Goal: Information Seeking & Learning: Learn about a topic

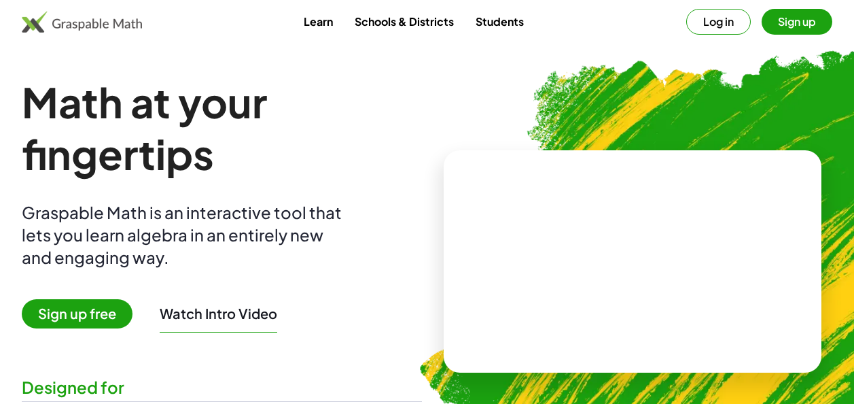
click at [818, 12] on button "Sign up" at bounding box center [797, 22] width 71 height 26
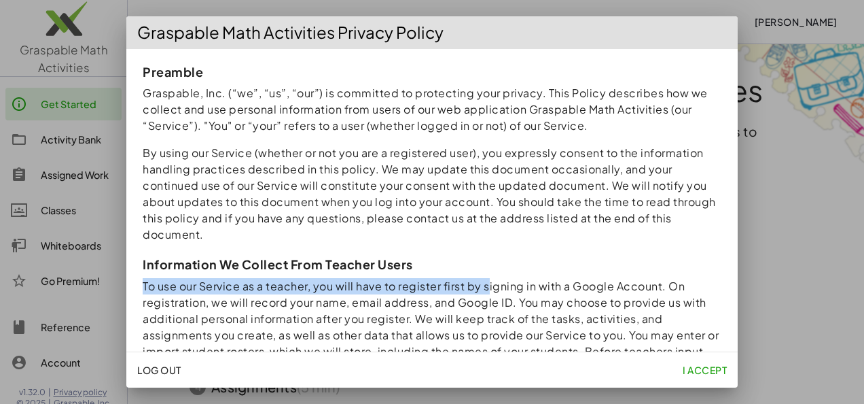
drag, startPoint x: 485, startPoint y: 325, endPoint x: 562, endPoint y: 272, distance: 93.9
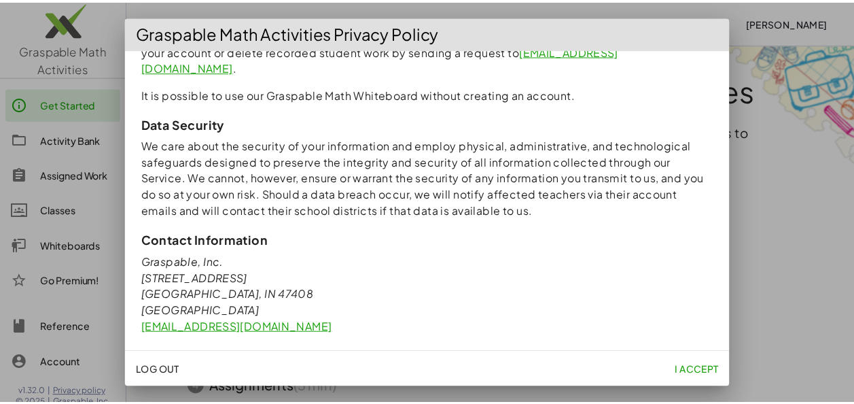
scroll to position [1305, 0]
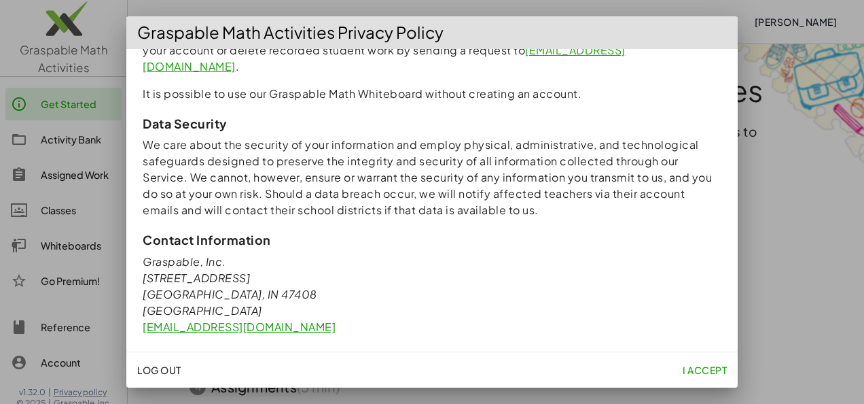
click at [694, 367] on span "I accept" at bounding box center [705, 370] width 44 height 12
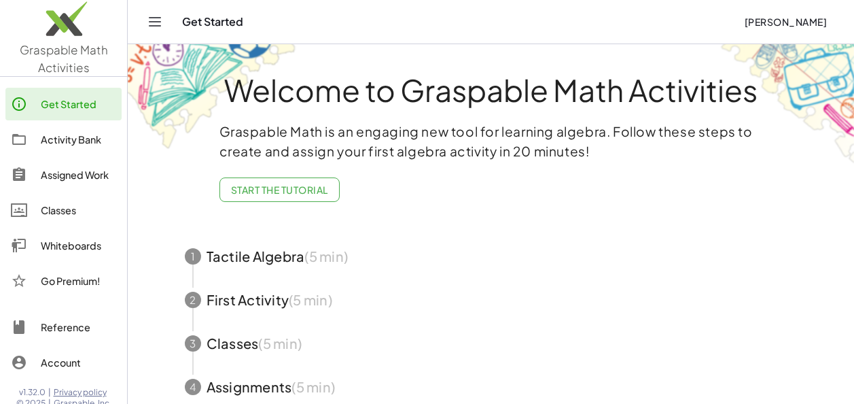
scroll to position [10, 0]
click at [400, 261] on span "button" at bounding box center [492, 255] width 646 height 43
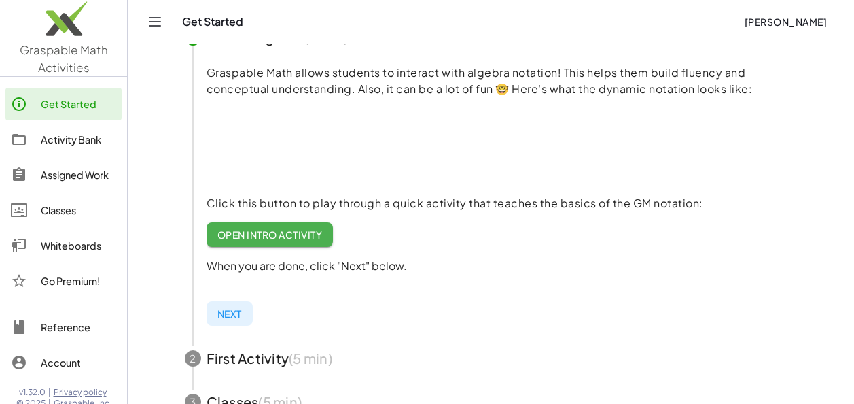
scroll to position [0, 1]
click at [281, 243] on link "Open Intro Activity" at bounding box center [269, 234] width 127 height 24
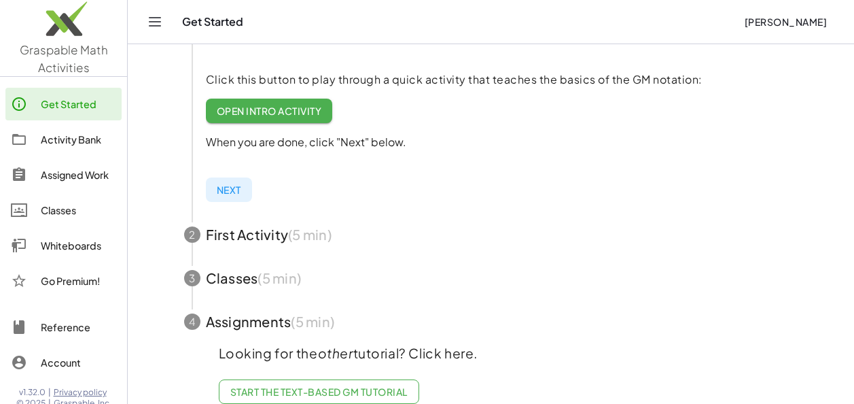
scroll to position [319, 0]
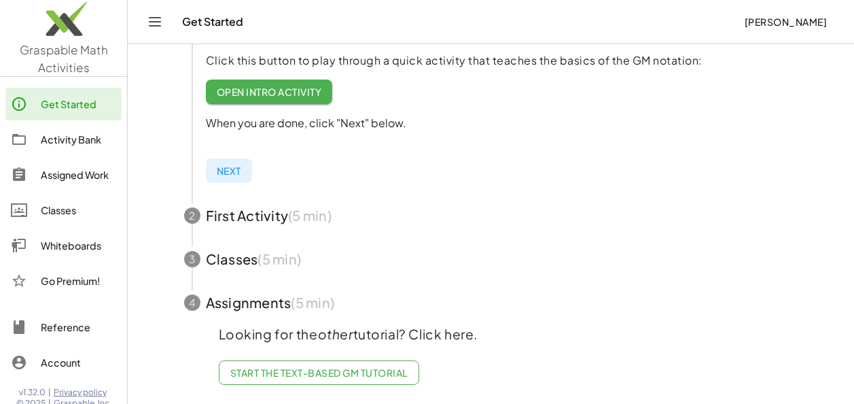
click at [247, 209] on span "button" at bounding box center [491, 215] width 646 height 43
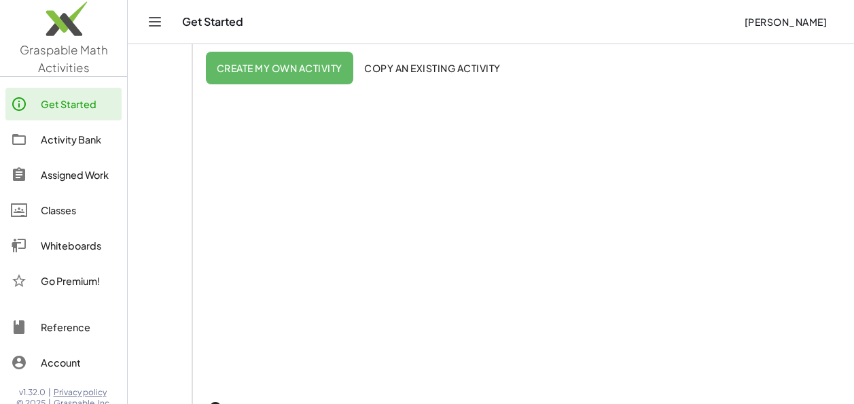
scroll to position [279, 0]
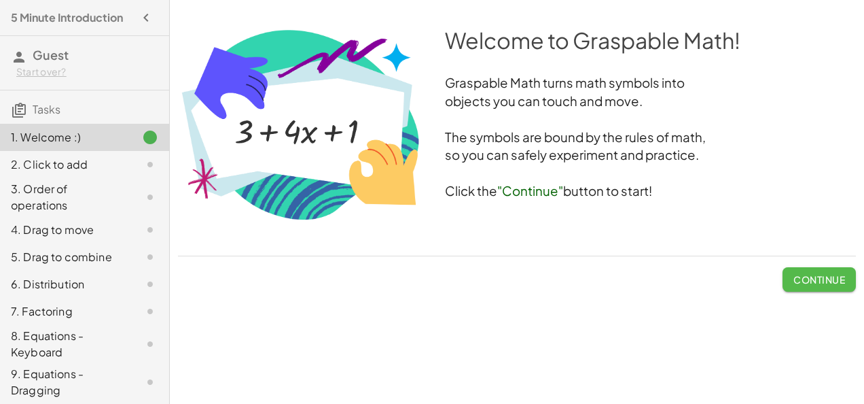
click at [807, 270] on button "Continue" at bounding box center [819, 279] width 73 height 24
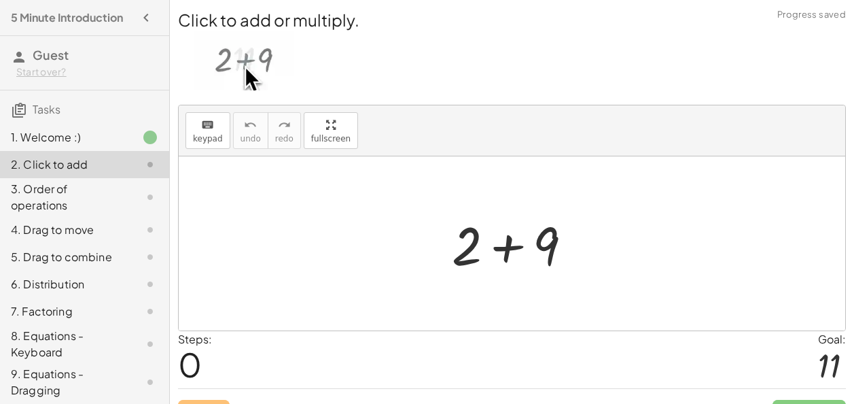
click at [503, 249] on div at bounding box center [517, 244] width 145 height 70
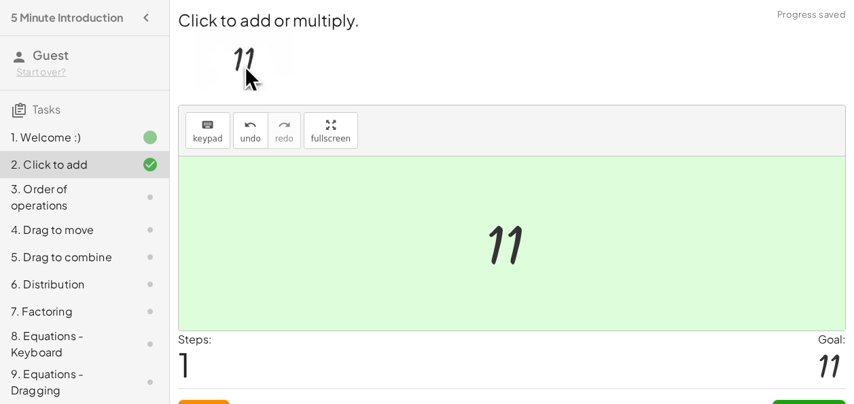
scroll to position [27, 0]
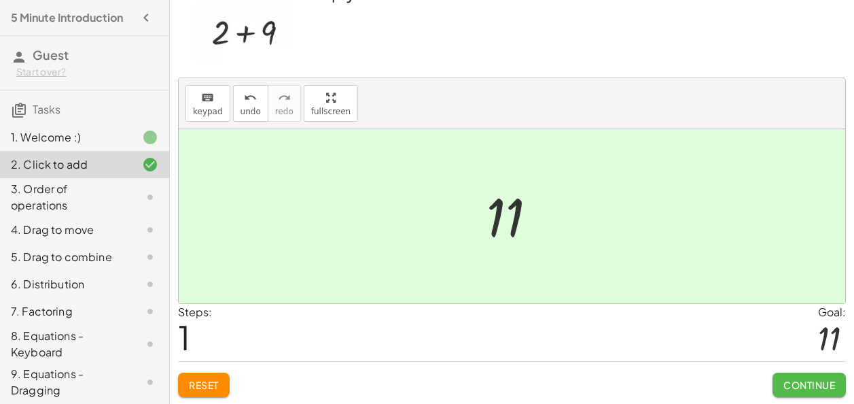
click at [800, 379] on span "Continue" at bounding box center [810, 385] width 52 height 12
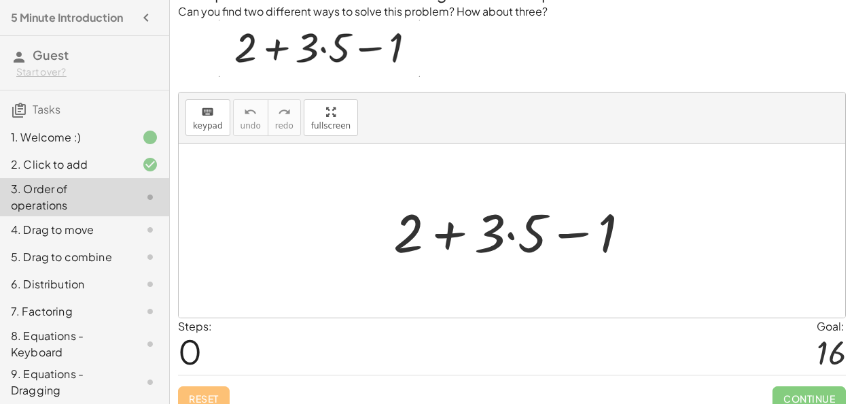
click at [513, 232] on div at bounding box center [517, 231] width 261 height 70
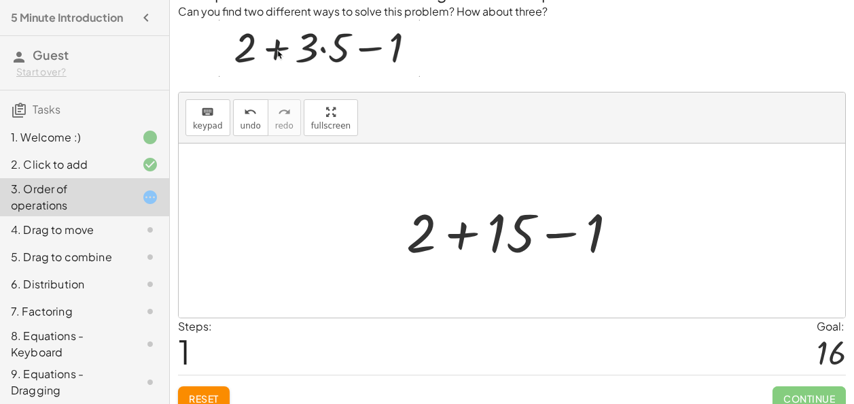
click at [461, 232] on div at bounding box center [518, 231] width 236 height 70
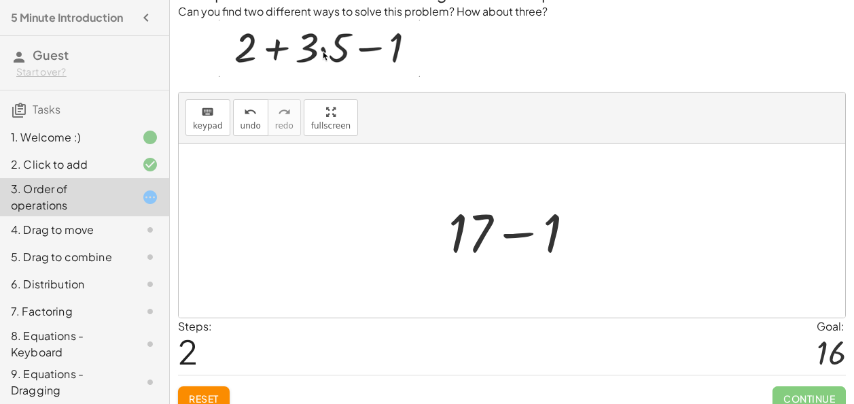
click at [516, 236] on div at bounding box center [517, 231] width 151 height 70
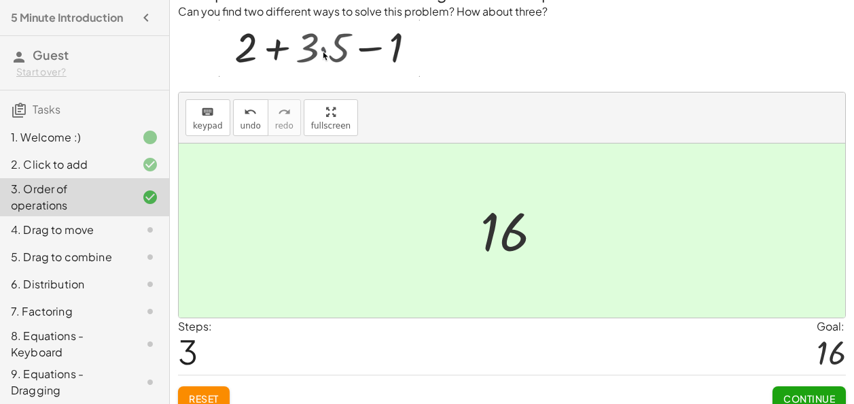
scroll to position [41, 0]
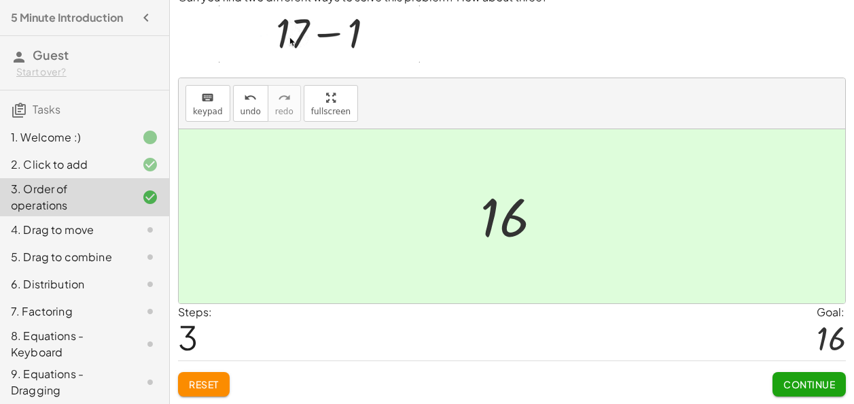
click at [803, 381] on span "Continue" at bounding box center [810, 384] width 52 height 12
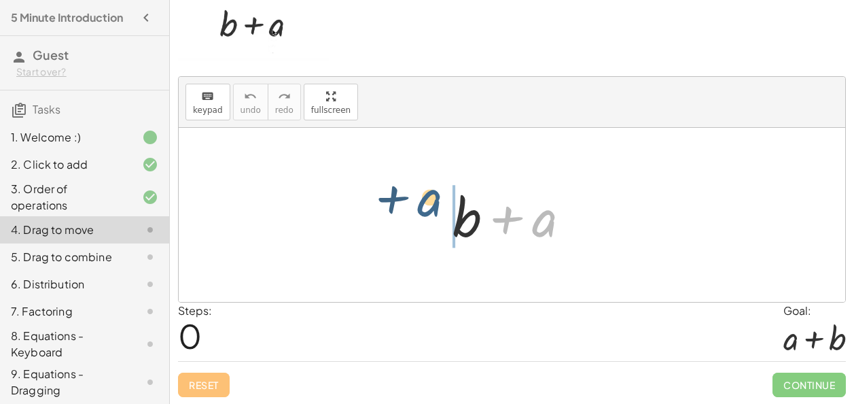
drag, startPoint x: 542, startPoint y: 226, endPoint x: 424, endPoint y: 214, distance: 118.2
click at [424, 214] on div "+ a + b + a" at bounding box center [512, 215] width 667 height 174
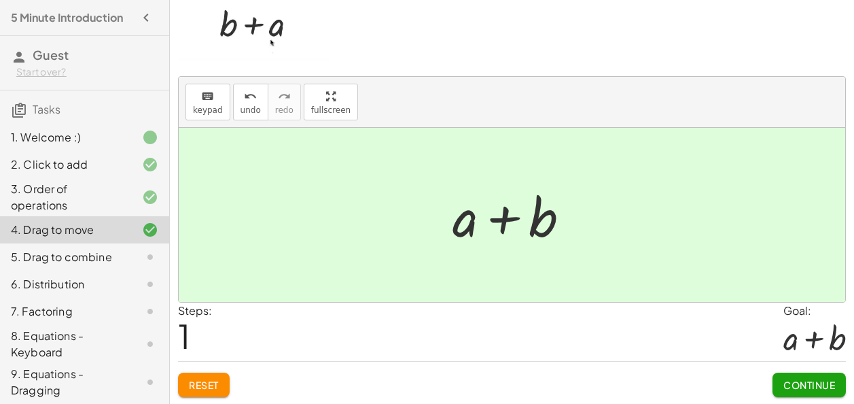
click at [798, 374] on button "Continue" at bounding box center [809, 384] width 73 height 24
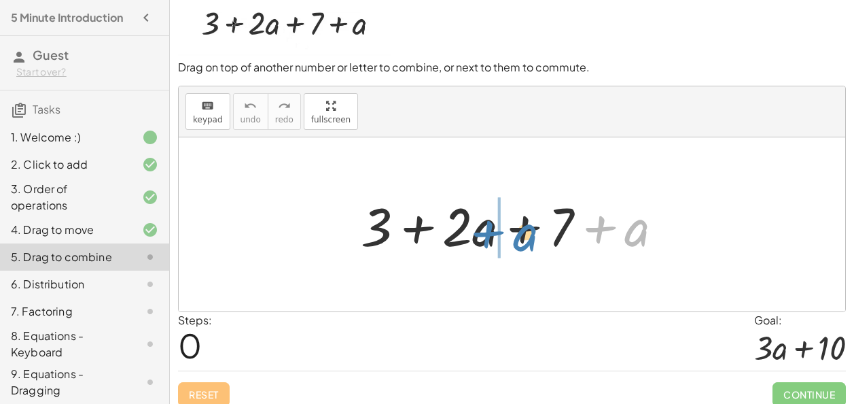
drag, startPoint x: 644, startPoint y: 236, endPoint x: 536, endPoint y: 241, distance: 108.2
click at [536, 241] on div at bounding box center [517, 225] width 327 height 70
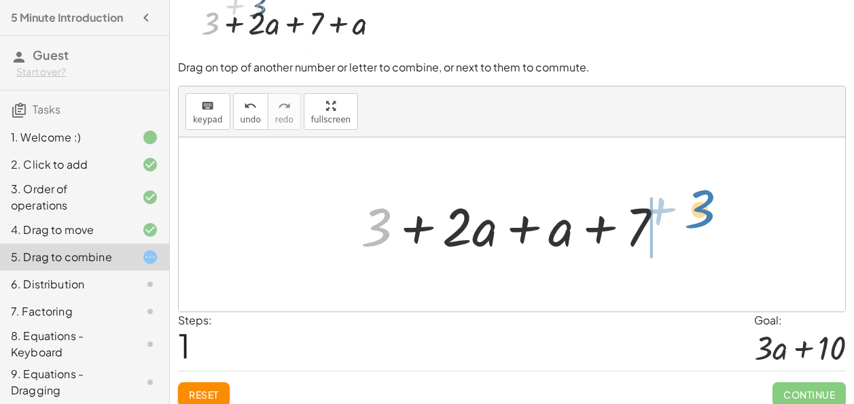
drag, startPoint x: 376, startPoint y: 228, endPoint x: 701, endPoint y: 212, distance: 324.6
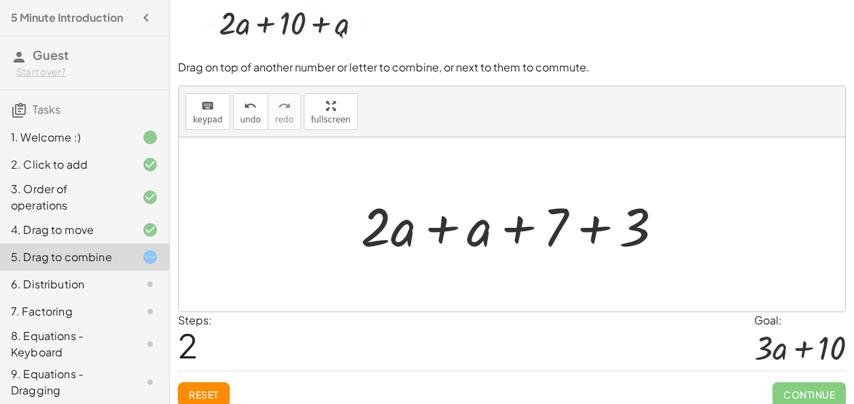
click at [445, 228] on div at bounding box center [517, 225] width 327 height 70
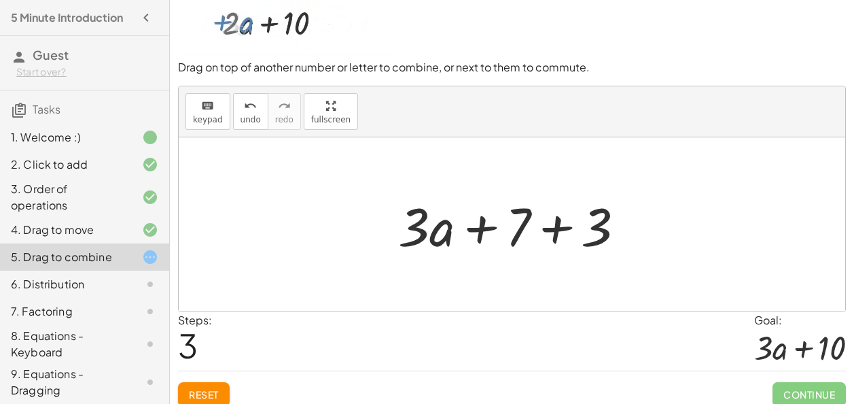
click at [559, 227] on div at bounding box center [516, 225] width 251 height 70
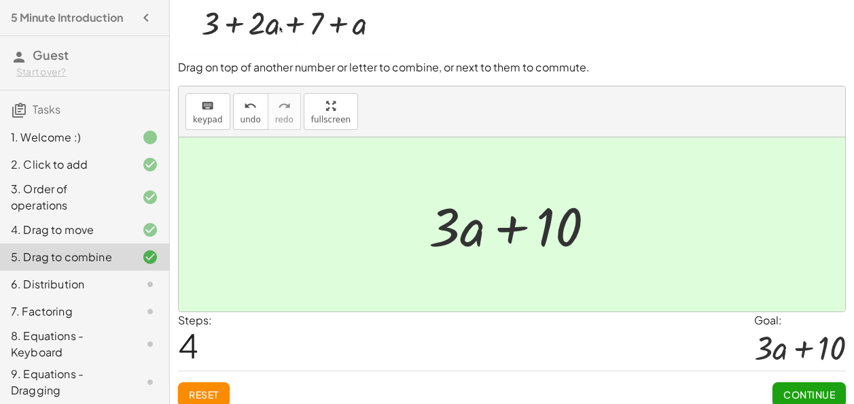
click at [512, 228] on div at bounding box center [517, 225] width 191 height 70
click at [788, 389] on span "Continue" at bounding box center [810, 394] width 52 height 12
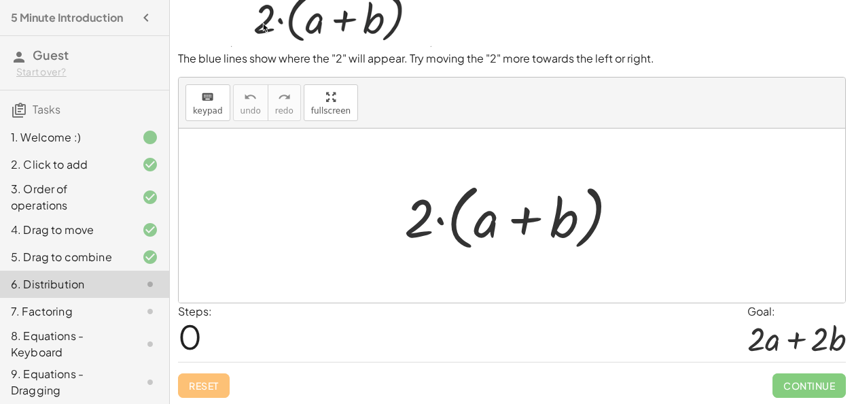
click at [421, 218] on div at bounding box center [517, 216] width 239 height 78
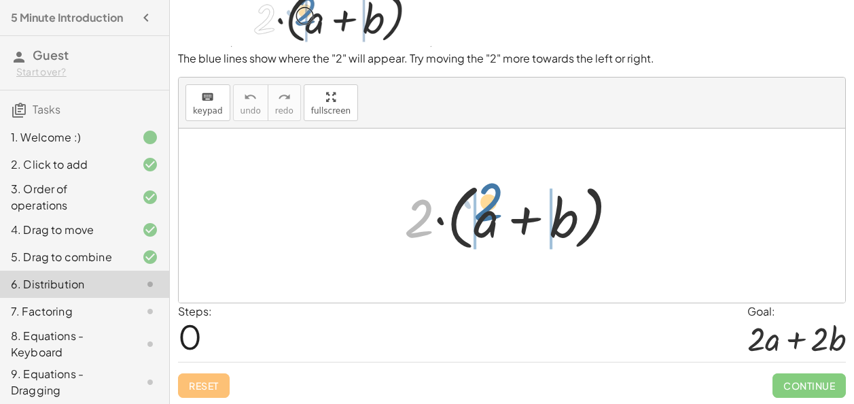
drag, startPoint x: 421, startPoint y: 218, endPoint x: 491, endPoint y: 202, distance: 72.5
click at [491, 202] on div at bounding box center [517, 216] width 239 height 78
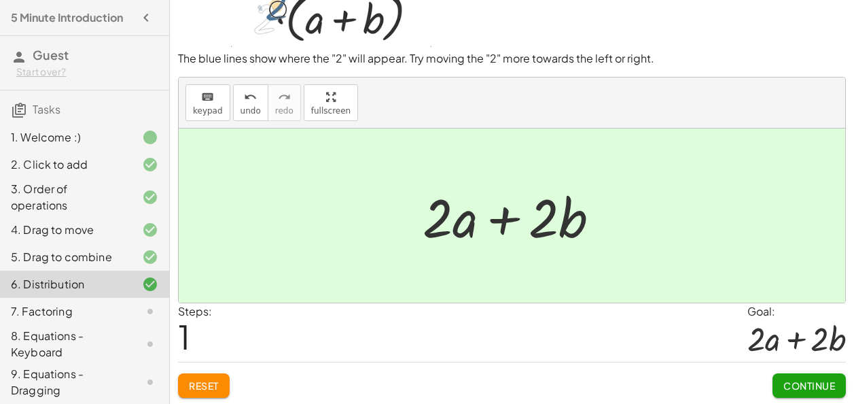
click at [818, 383] on span "Continue" at bounding box center [810, 385] width 52 height 12
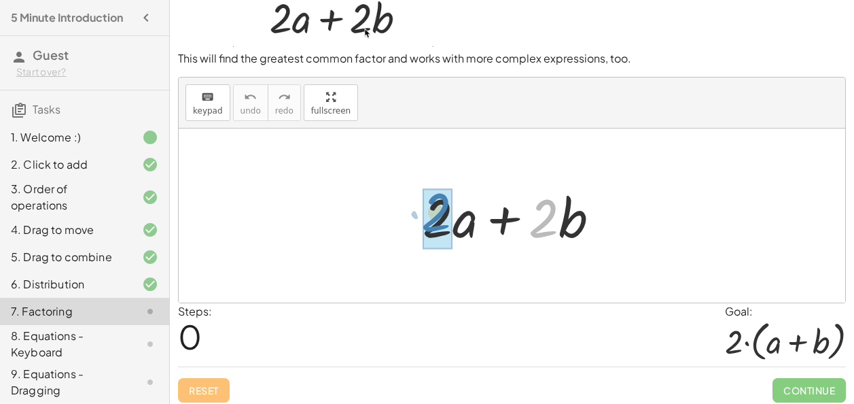
drag, startPoint x: 541, startPoint y: 220, endPoint x: 434, endPoint y: 215, distance: 107.5
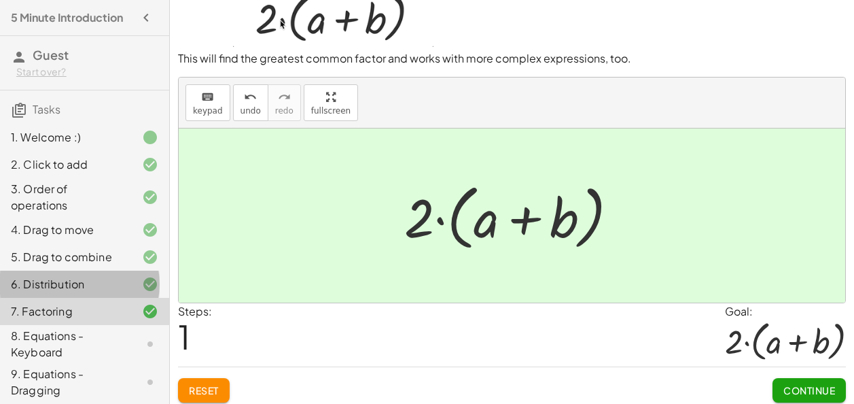
click at [91, 292] on div "6. Distribution" at bounding box center [65, 284] width 109 height 16
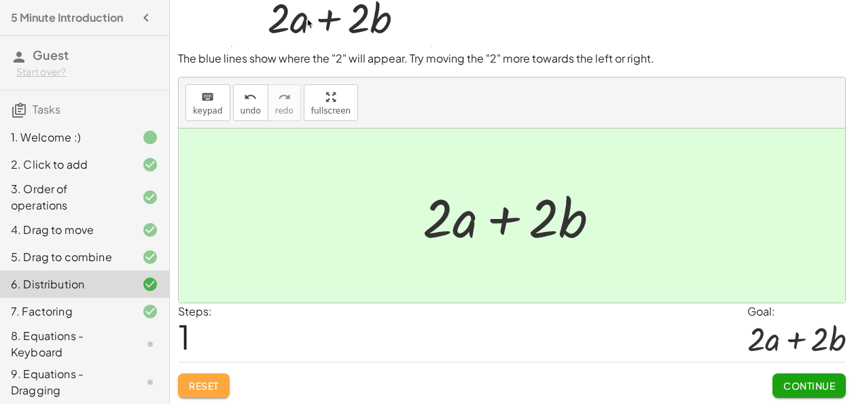
click at [221, 381] on button "Reset" at bounding box center [204, 385] width 52 height 24
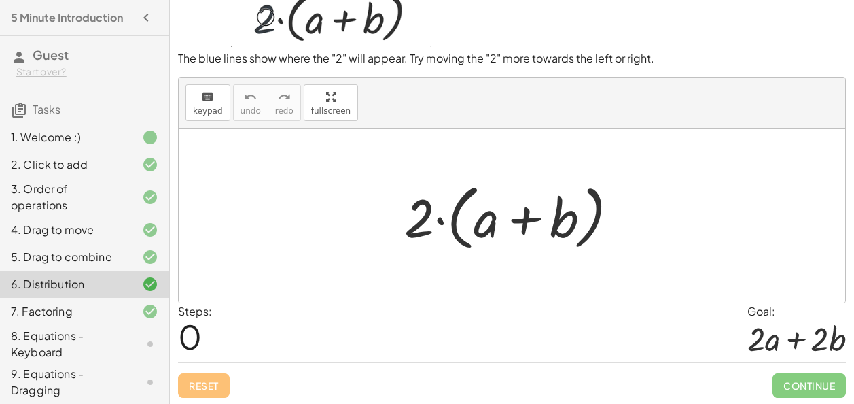
drag, startPoint x: 417, startPoint y: 223, endPoint x: 487, endPoint y: 211, distance: 71.1
drag, startPoint x: 487, startPoint y: 211, endPoint x: 423, endPoint y: 214, distance: 64.0
click at [423, 214] on div at bounding box center [517, 216] width 239 height 78
drag, startPoint x: 423, startPoint y: 214, endPoint x: 497, endPoint y: 216, distance: 74.1
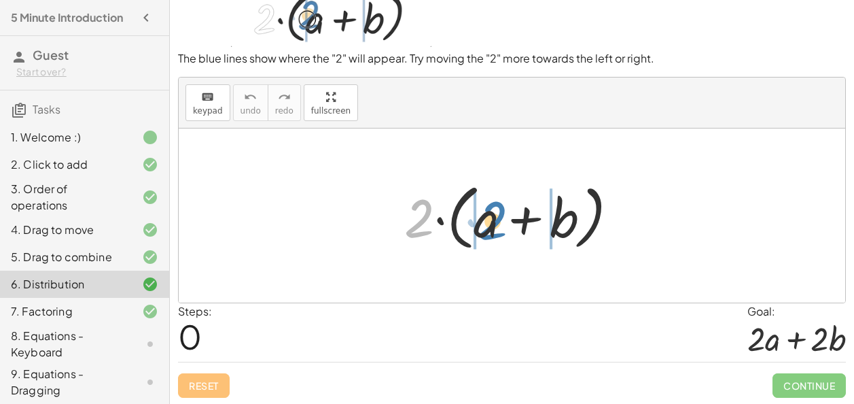
click at [497, 216] on div at bounding box center [517, 216] width 239 height 78
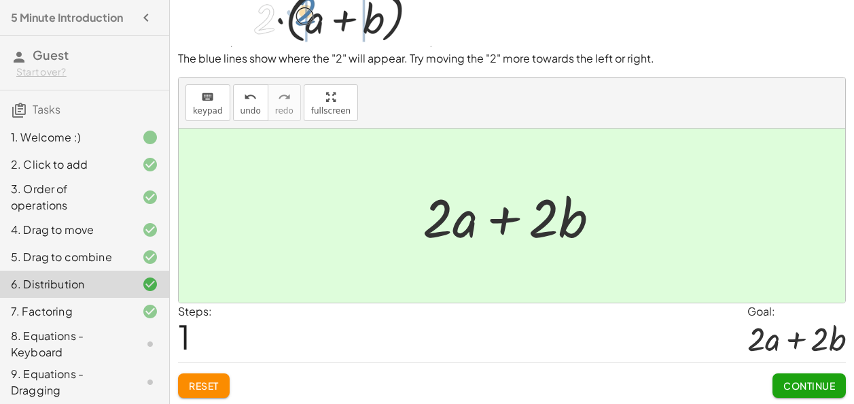
click at [788, 385] on span "Continue" at bounding box center [810, 385] width 52 height 12
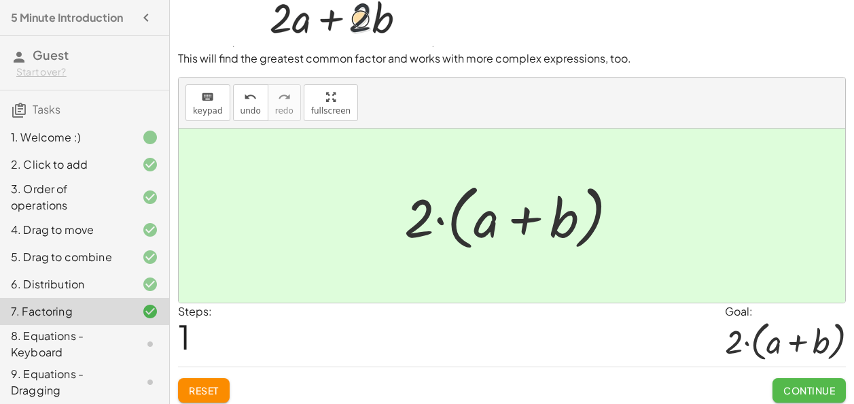
click at [788, 385] on span "Continue" at bounding box center [810, 390] width 52 height 12
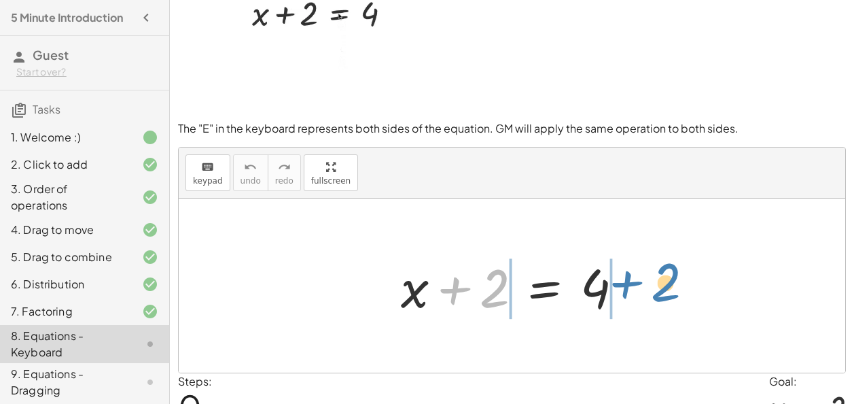
drag, startPoint x: 487, startPoint y: 295, endPoint x: 660, endPoint y: 290, distance: 172.7
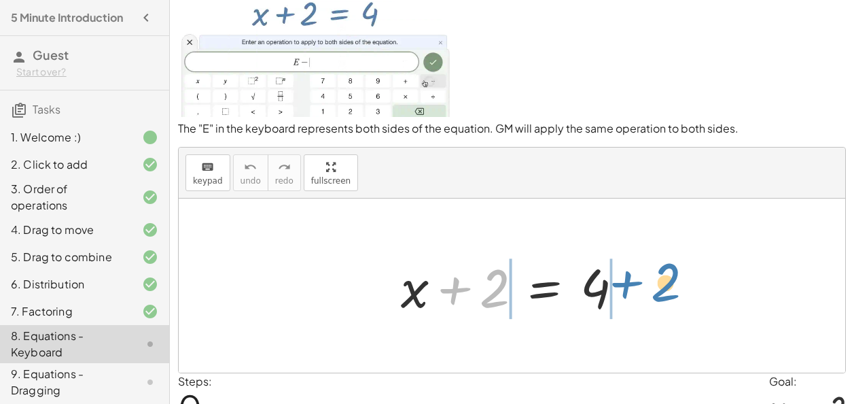
click at [660, 290] on div "+ 2 + x + 2 = 4" at bounding box center [512, 285] width 667 height 174
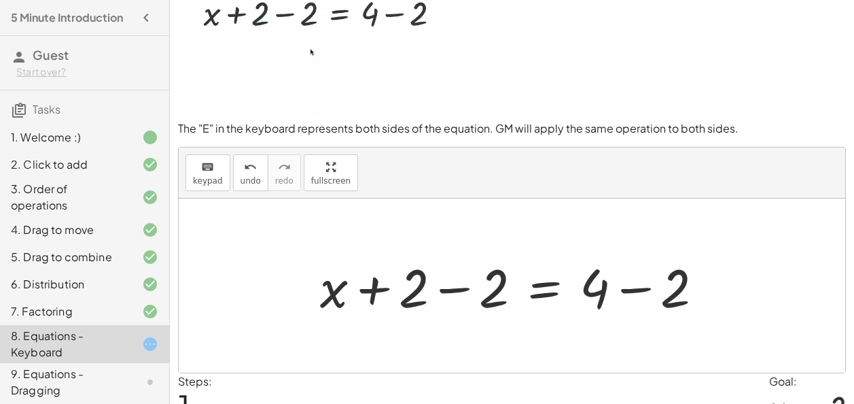
click at [628, 294] on div at bounding box center [517, 286] width 408 height 70
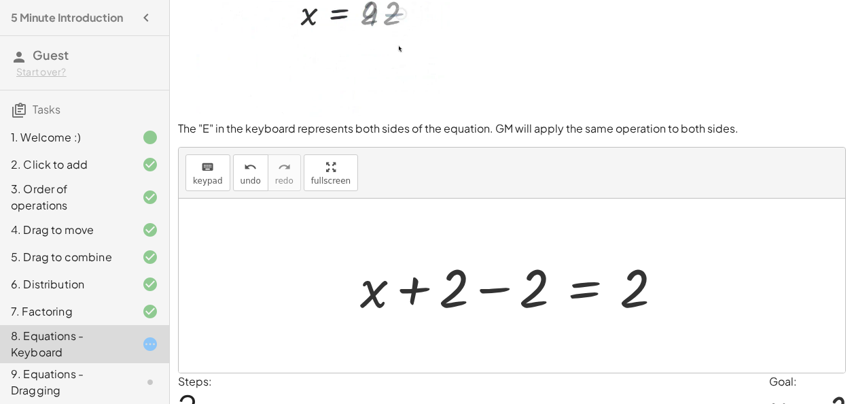
click at [492, 283] on div at bounding box center [516, 286] width 327 height 70
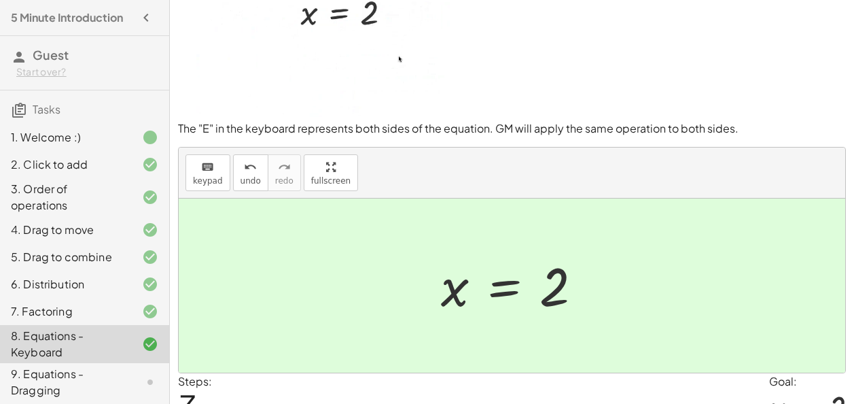
scroll to position [111, 0]
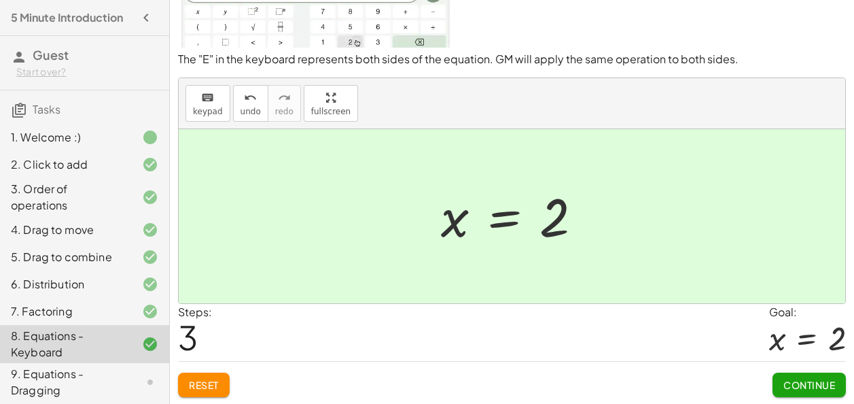
click at [815, 376] on button "Continue" at bounding box center [809, 384] width 73 height 24
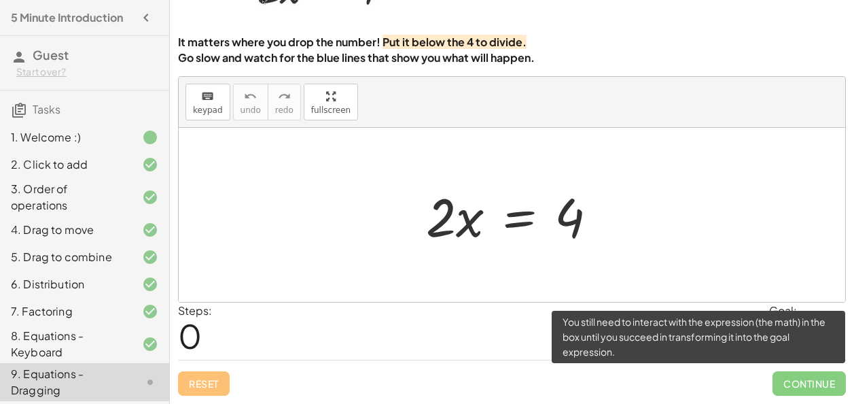
scroll to position [103, 0]
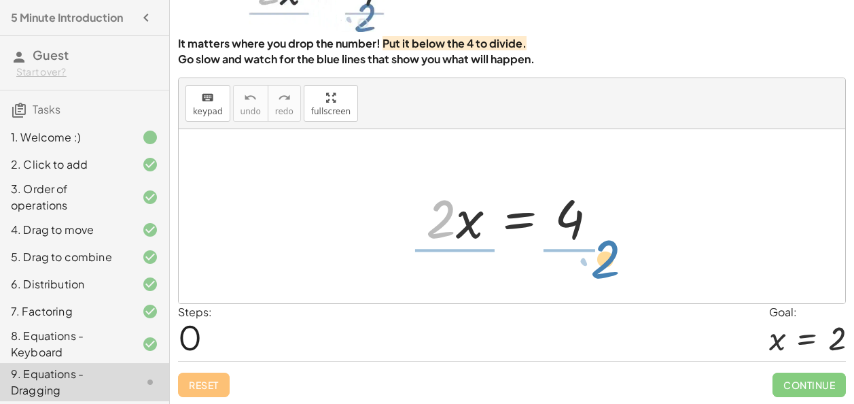
drag, startPoint x: 442, startPoint y: 225, endPoint x: 599, endPoint y: 268, distance: 163.4
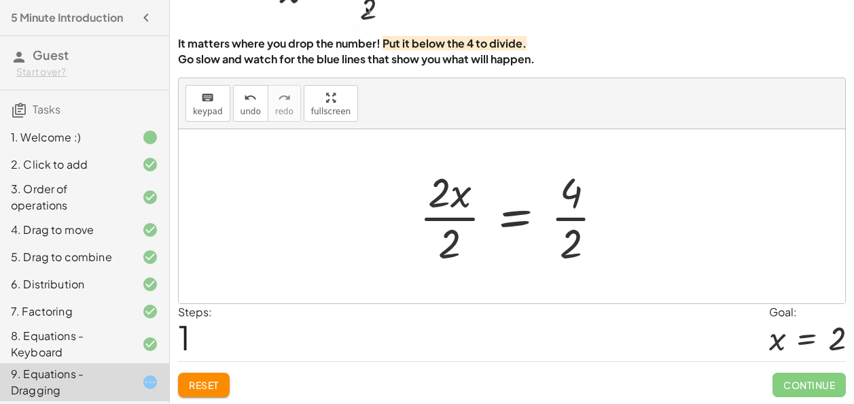
click at [439, 218] on div at bounding box center [517, 216] width 209 height 105
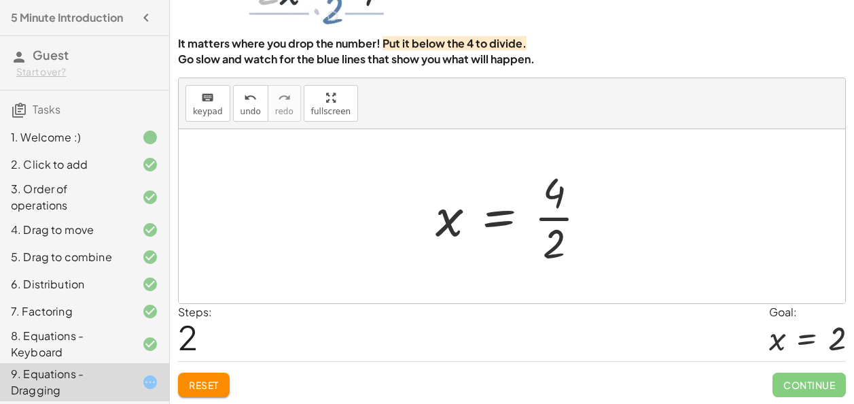
click at [566, 217] on div at bounding box center [517, 216] width 176 height 105
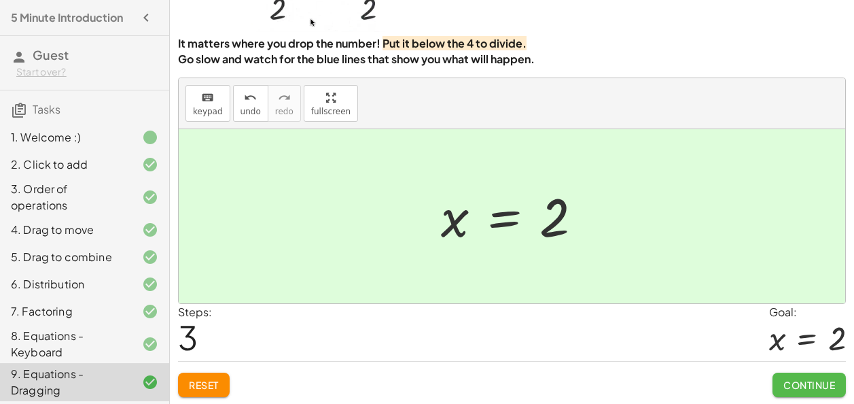
click at [793, 379] on span "Continue" at bounding box center [810, 385] width 52 height 12
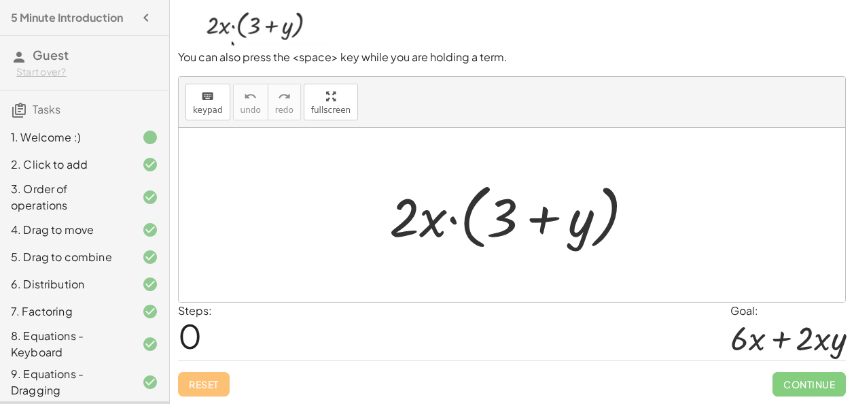
click at [538, 293] on div at bounding box center [512, 215] width 667 height 174
click at [427, 221] on div at bounding box center [517, 215] width 269 height 78
drag, startPoint x: 406, startPoint y: 217, endPoint x: 436, endPoint y: 224, distance: 30.0
click at [436, 224] on div at bounding box center [517, 215] width 269 height 78
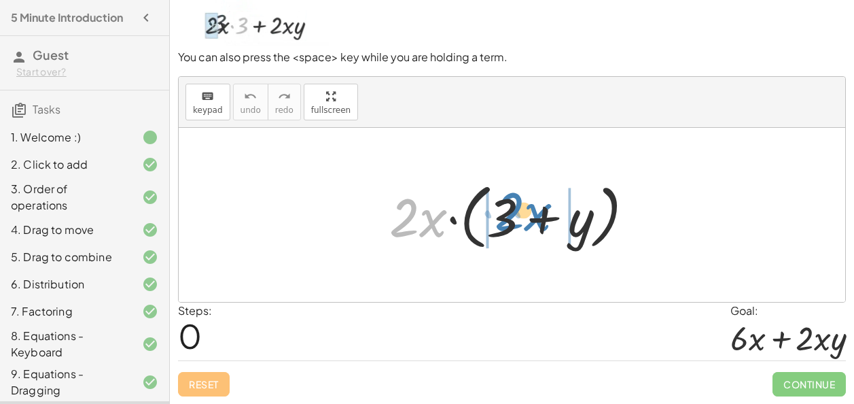
drag, startPoint x: 422, startPoint y: 223, endPoint x: 527, endPoint y: 217, distance: 105.5
click at [527, 217] on div at bounding box center [517, 215] width 269 height 78
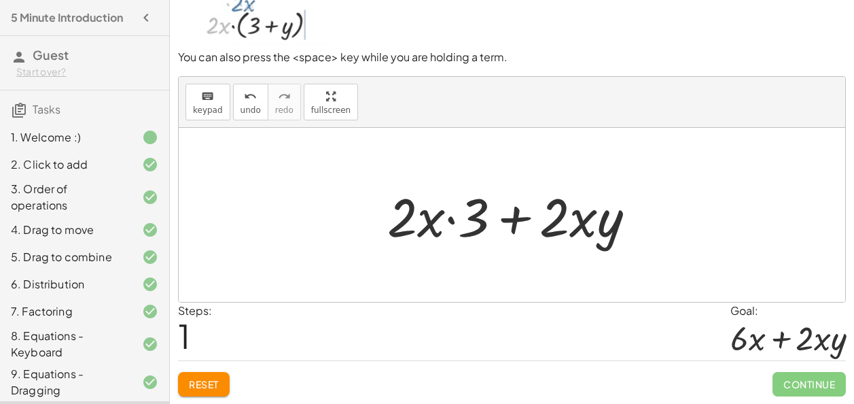
click at [449, 216] on div at bounding box center [517, 215] width 273 height 70
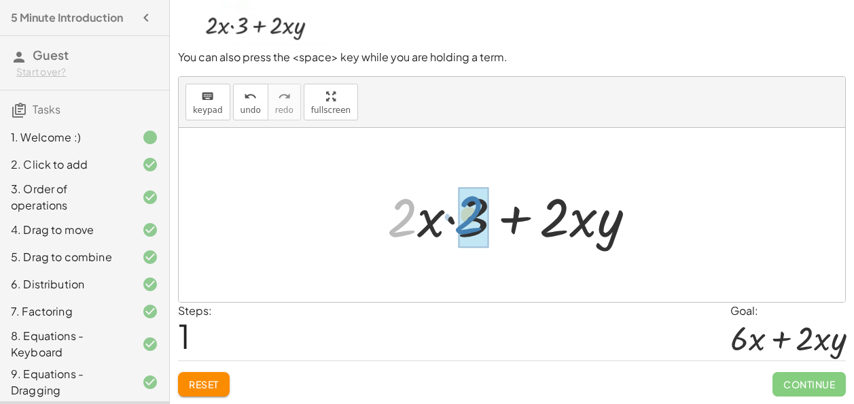
drag, startPoint x: 404, startPoint y: 215, endPoint x: 471, endPoint y: 212, distance: 67.3
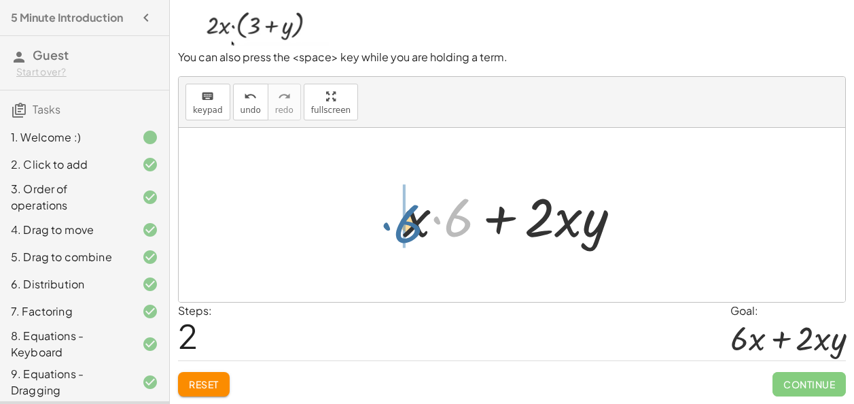
drag, startPoint x: 463, startPoint y: 219, endPoint x: 412, endPoint y: 225, distance: 51.3
click at [412, 225] on div at bounding box center [517, 215] width 243 height 70
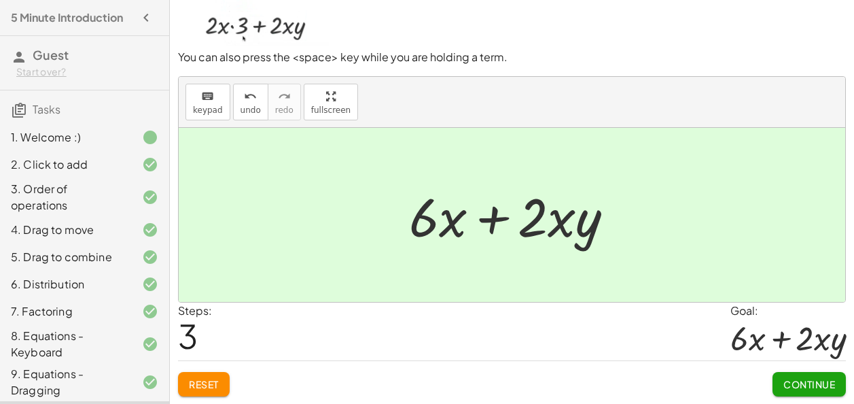
click at [797, 374] on button "Continue" at bounding box center [809, 384] width 73 height 24
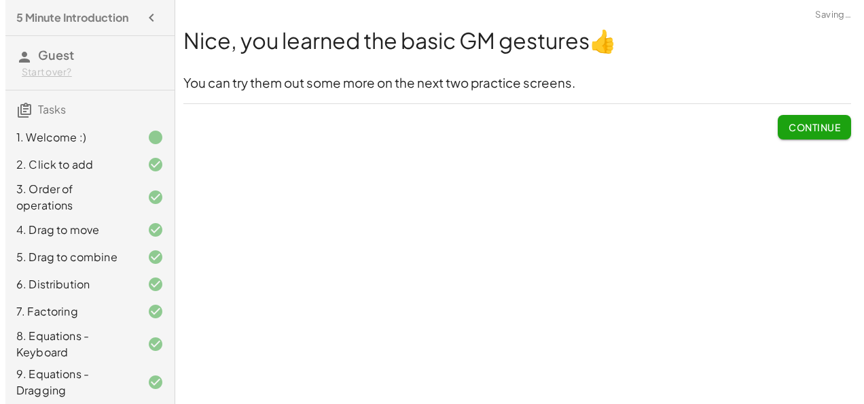
scroll to position [0, 0]
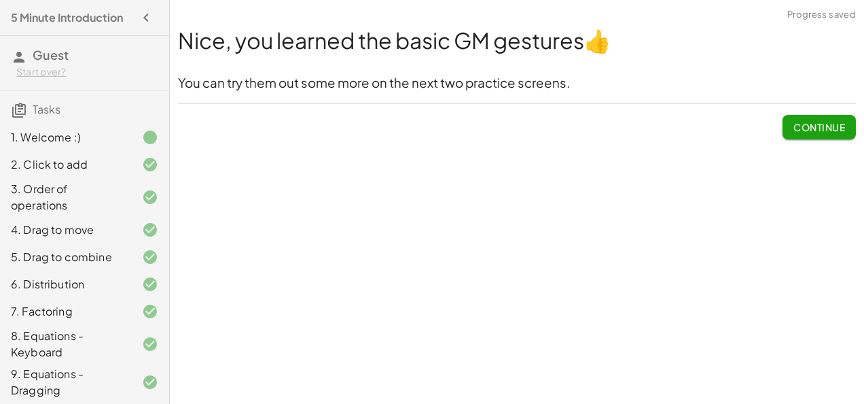
click at [794, 125] on span "Continue" at bounding box center [820, 127] width 52 height 12
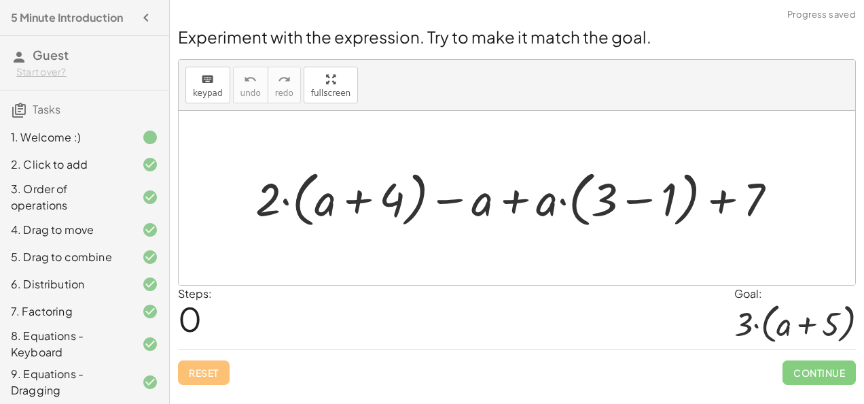
scroll to position [179, 0]
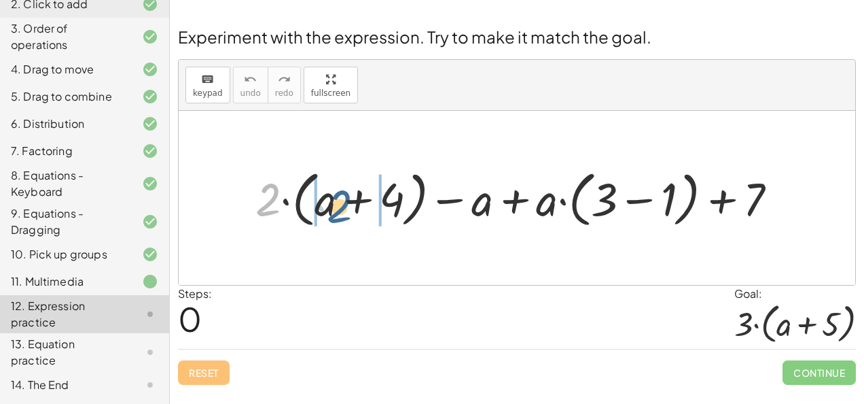
drag, startPoint x: 268, startPoint y: 193, endPoint x: 340, endPoint y: 200, distance: 72.4
click at [340, 200] on div at bounding box center [522, 197] width 547 height 67
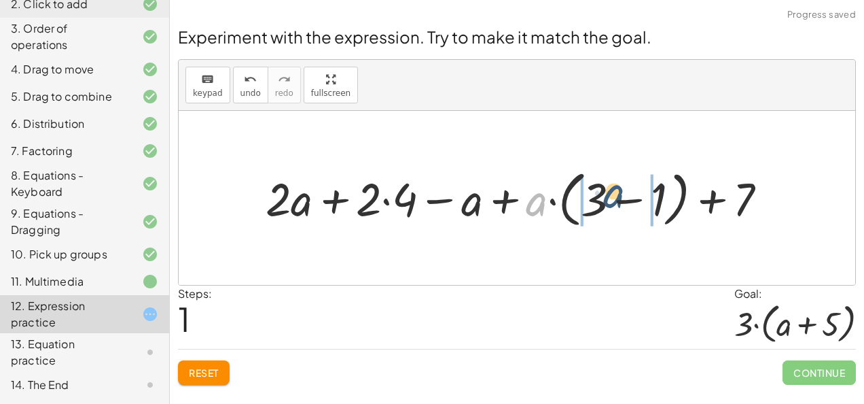
drag, startPoint x: 532, startPoint y: 204, endPoint x: 612, endPoint y: 196, distance: 80.6
click at [612, 196] on div at bounding box center [522, 197] width 527 height 67
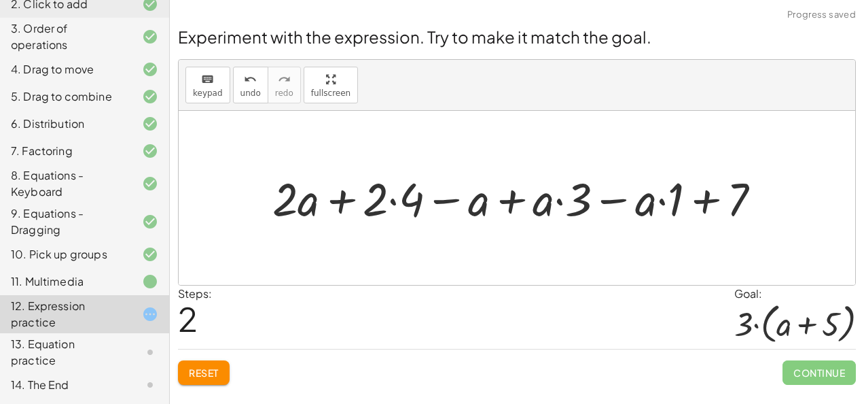
click at [396, 200] on div at bounding box center [522, 197] width 513 height 60
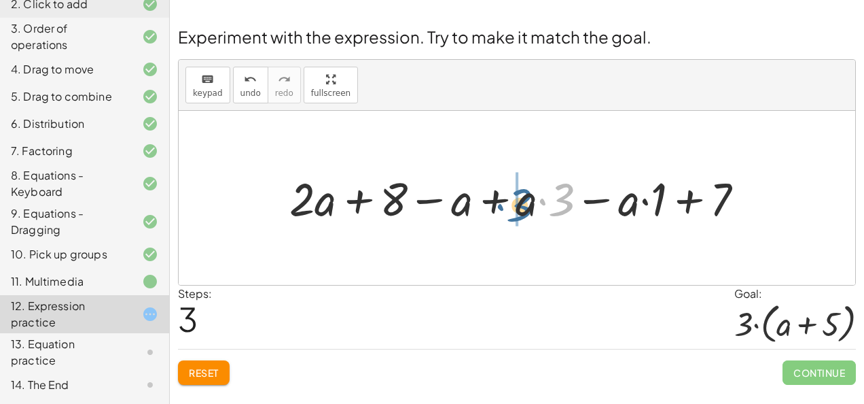
drag, startPoint x: 555, startPoint y: 203, endPoint x: 513, endPoint y: 209, distance: 42.5
click at [513, 209] on div at bounding box center [522, 197] width 479 height 60
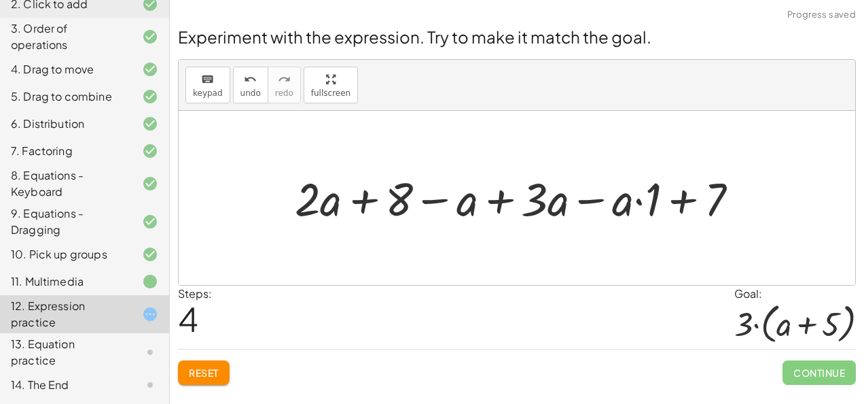
click at [639, 203] on div at bounding box center [522, 197] width 468 height 60
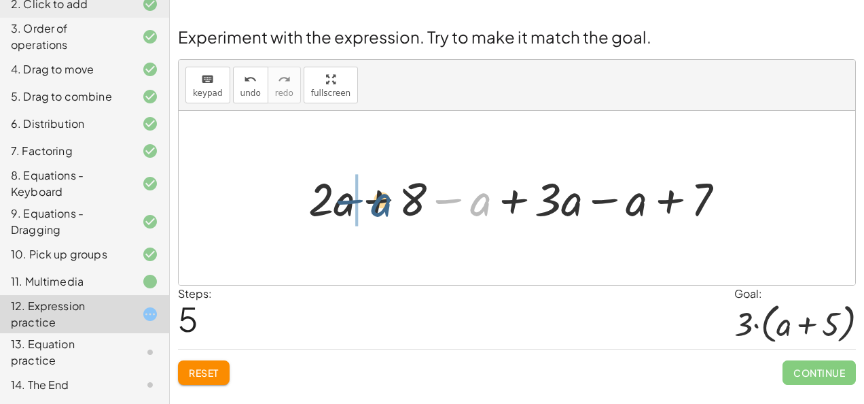
drag, startPoint x: 483, startPoint y: 202, endPoint x: 383, endPoint y: 203, distance: 99.2
click at [383, 203] on div at bounding box center [522, 197] width 441 height 60
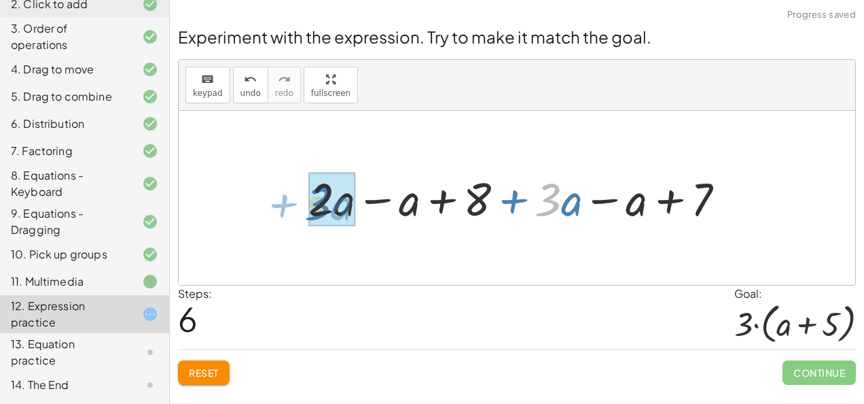
drag, startPoint x: 548, startPoint y: 204, endPoint x: 317, endPoint y: 208, distance: 230.4
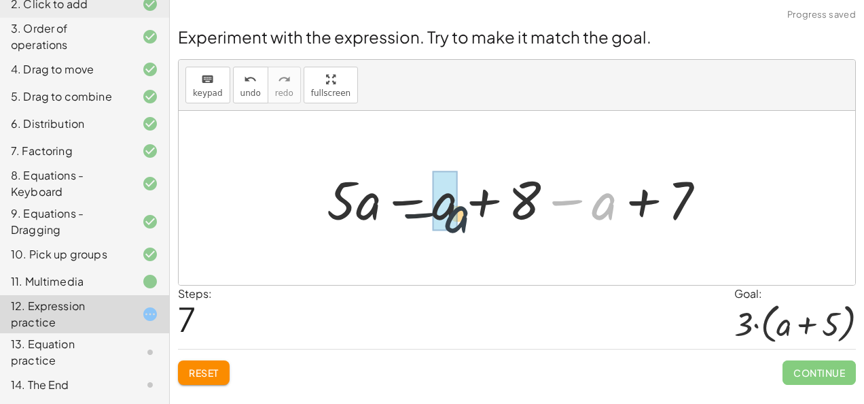
drag, startPoint x: 613, startPoint y: 209, endPoint x: 453, endPoint y: 223, distance: 161.0
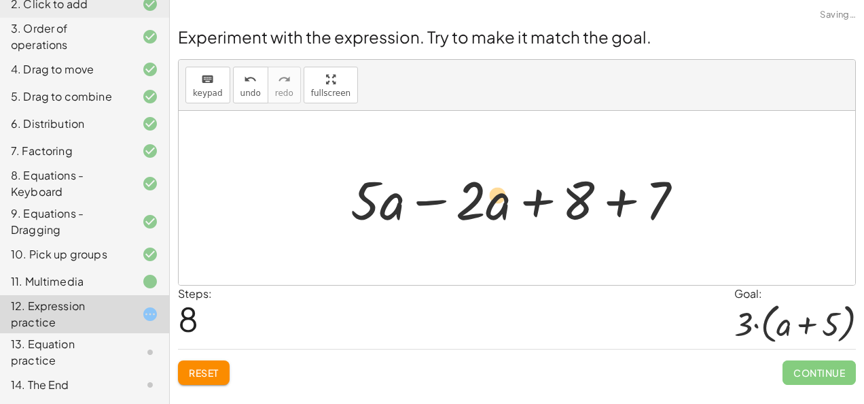
click at [487, 203] on div at bounding box center [522, 198] width 357 height 70
click at [435, 202] on div at bounding box center [522, 198] width 357 height 70
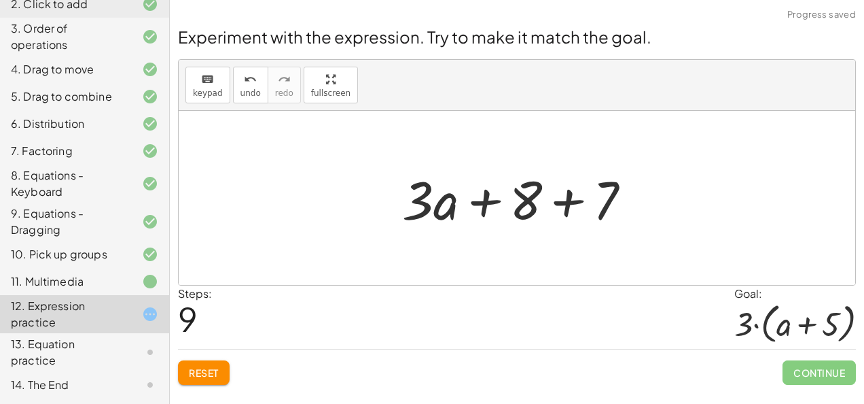
click at [573, 203] on div at bounding box center [522, 198] width 253 height 70
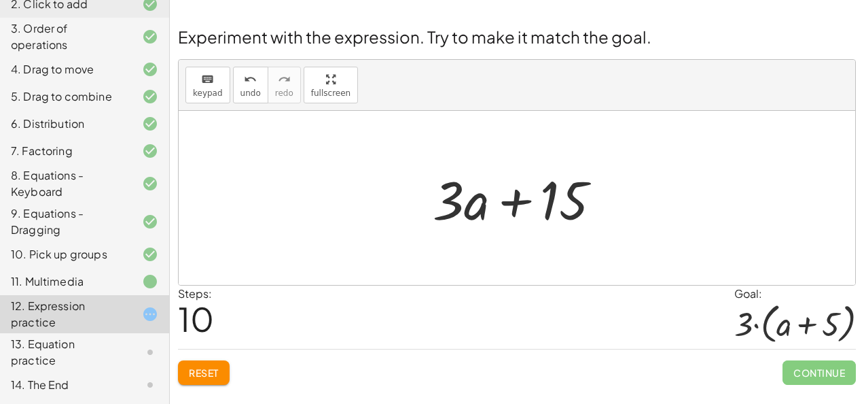
click at [555, 201] on div at bounding box center [522, 198] width 193 height 70
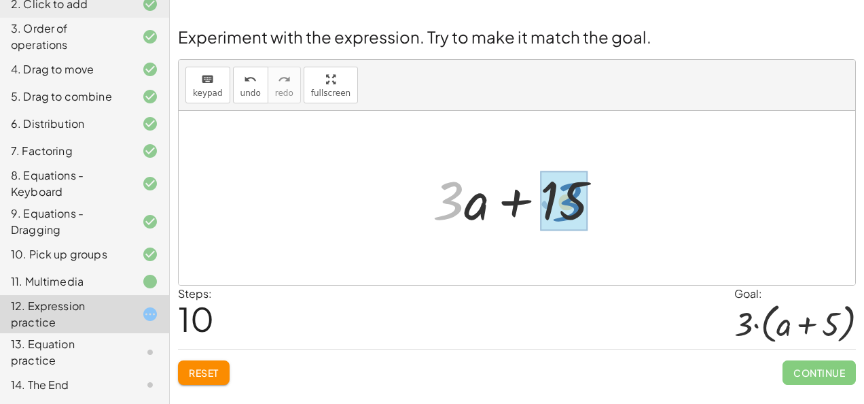
drag, startPoint x: 457, startPoint y: 195, endPoint x: 576, endPoint y: 196, distance: 118.9
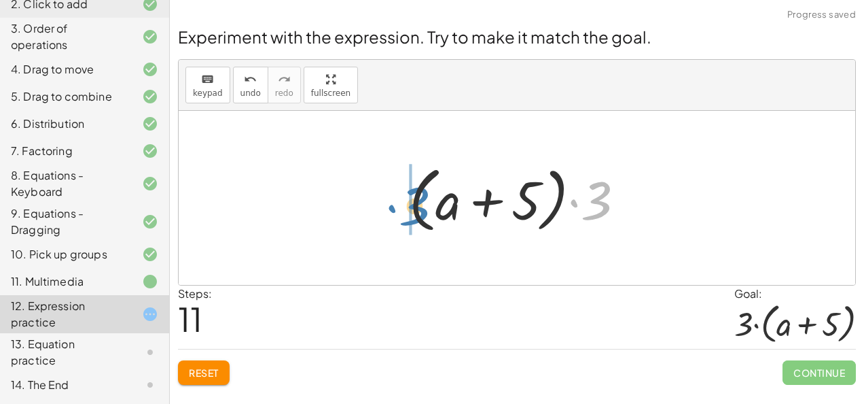
drag, startPoint x: 602, startPoint y: 198, endPoint x: 420, endPoint y: 204, distance: 182.2
click at [420, 204] on div at bounding box center [522, 198] width 241 height 78
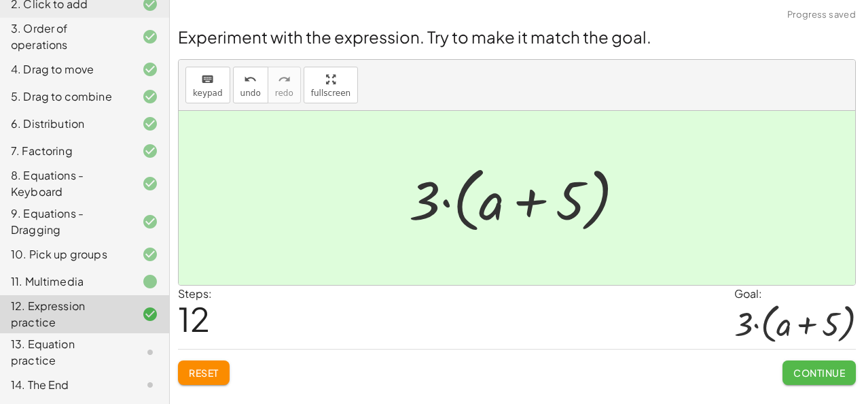
click at [799, 372] on span "Continue" at bounding box center [820, 372] width 52 height 12
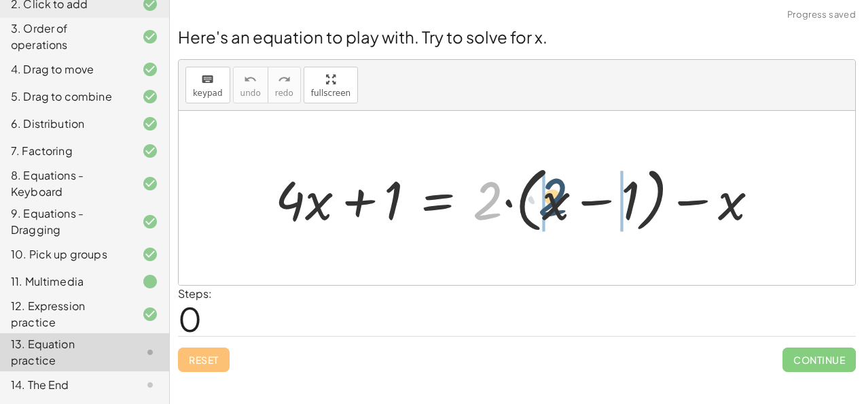
drag, startPoint x: 485, startPoint y: 207, endPoint x: 550, endPoint y: 203, distance: 66.0
click at [550, 203] on div at bounding box center [522, 198] width 508 height 78
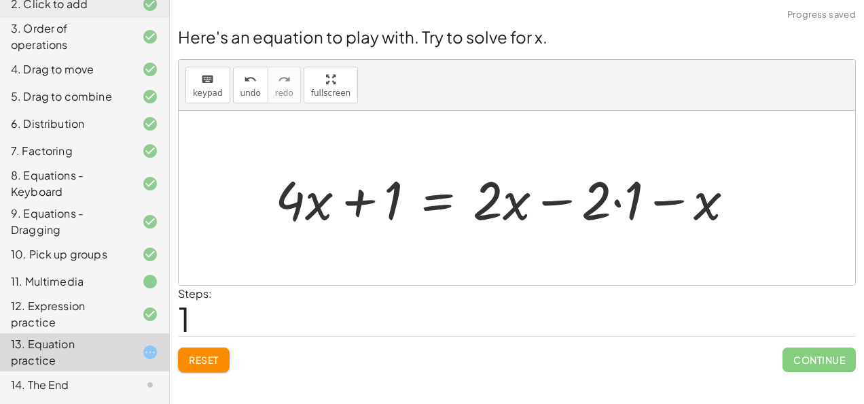
click at [616, 204] on div at bounding box center [510, 198] width 484 height 70
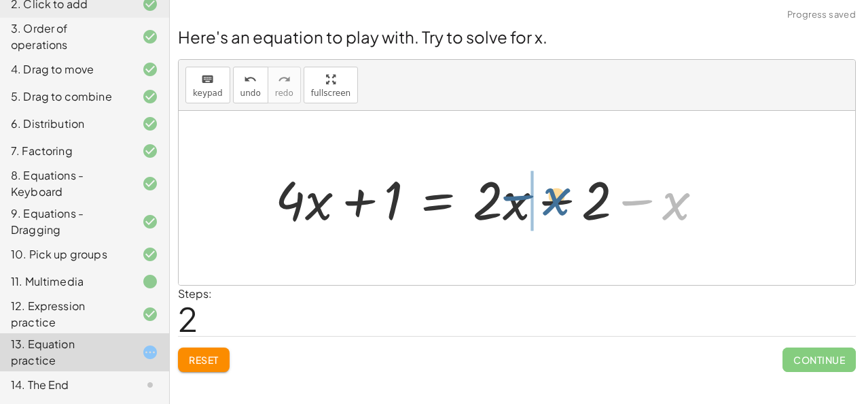
drag, startPoint x: 673, startPoint y: 210, endPoint x: 555, endPoint y: 205, distance: 119.0
click at [555, 205] on div at bounding box center [494, 198] width 453 height 70
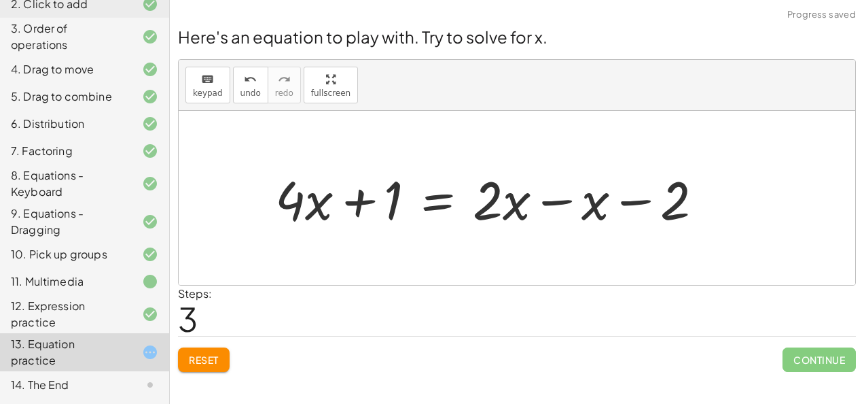
click at [553, 197] on div at bounding box center [494, 198] width 453 height 70
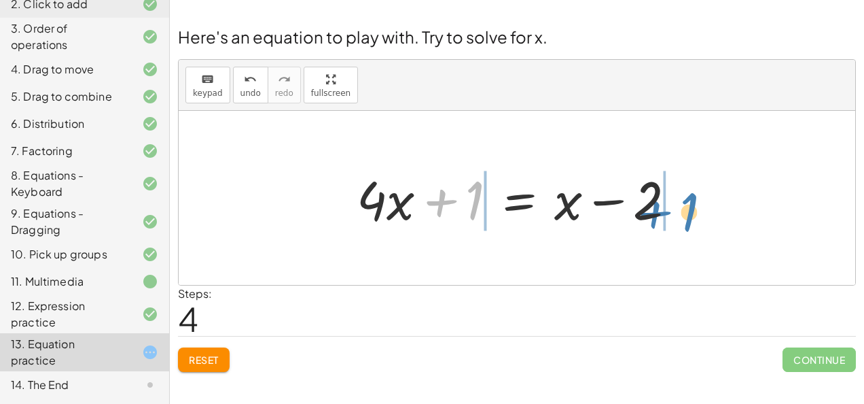
drag, startPoint x: 449, startPoint y: 203, endPoint x: 665, endPoint y: 213, distance: 216.4
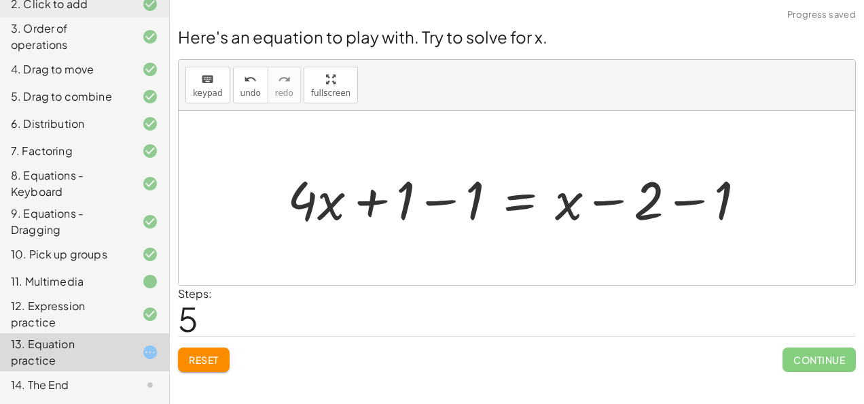
click at [451, 204] on div at bounding box center [522, 198] width 483 height 70
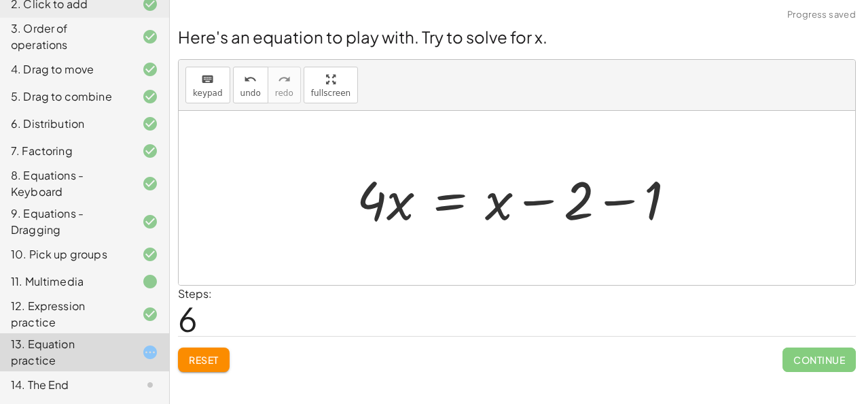
click at [624, 201] on div at bounding box center [522, 198] width 344 height 70
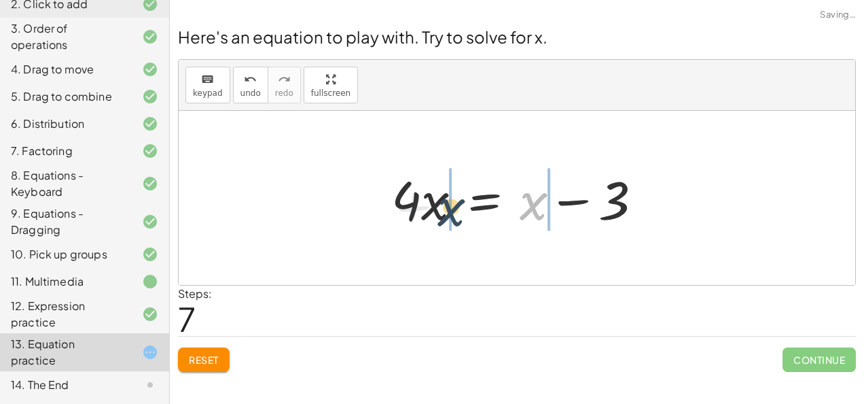
drag, startPoint x: 529, startPoint y: 206, endPoint x: 444, endPoint y: 212, distance: 84.5
click at [444, 212] on div at bounding box center [522, 198] width 275 height 70
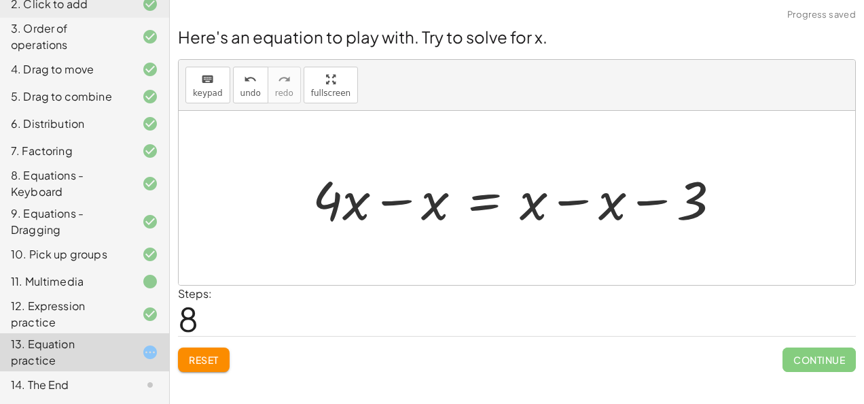
click at [574, 201] on div at bounding box center [522, 198] width 433 height 70
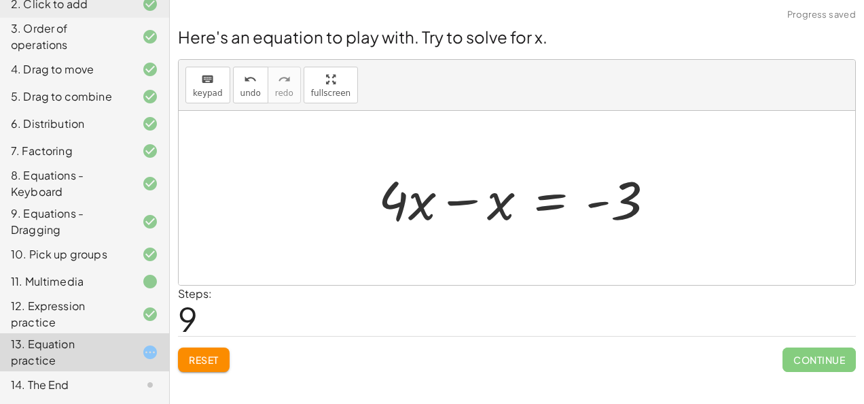
click at [463, 201] on div at bounding box center [522, 198] width 300 height 70
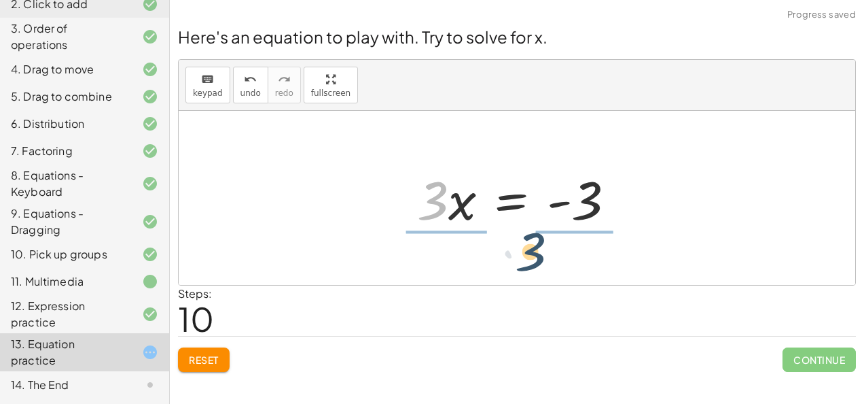
drag, startPoint x: 433, startPoint y: 208, endPoint x: 544, endPoint y: 260, distance: 123.1
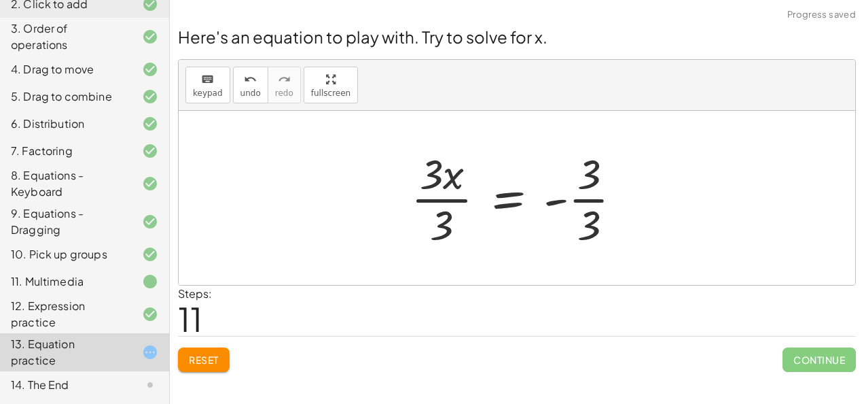
click at [453, 200] on div at bounding box center [522, 197] width 236 height 105
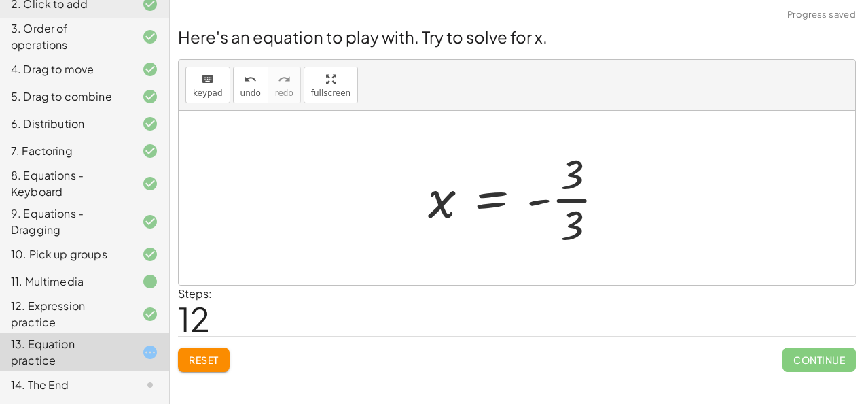
click at [574, 198] on div at bounding box center [522, 197] width 202 height 105
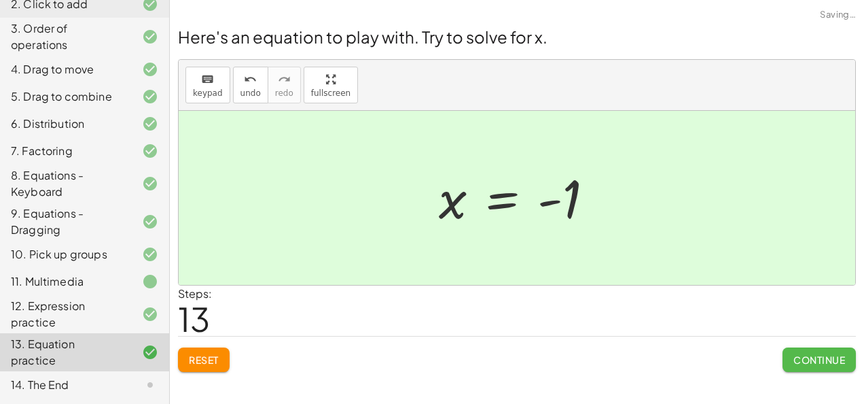
click at [809, 362] on span "Continue" at bounding box center [820, 359] width 52 height 12
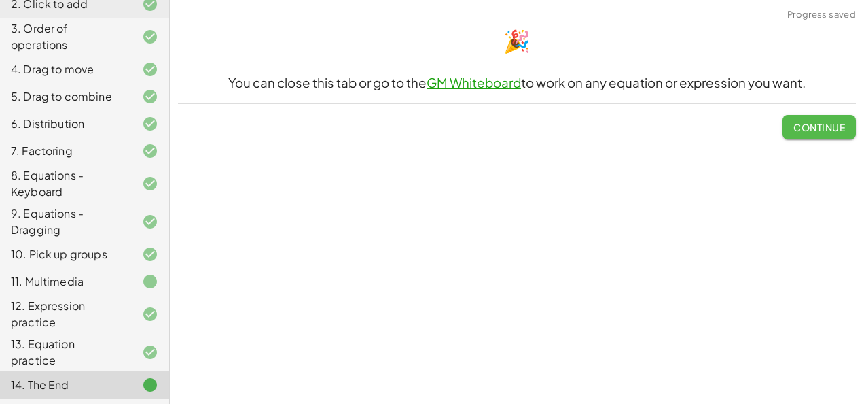
click at [807, 130] on span "Continue" at bounding box center [820, 127] width 52 height 12
